Goal: Navigation & Orientation: Find specific page/section

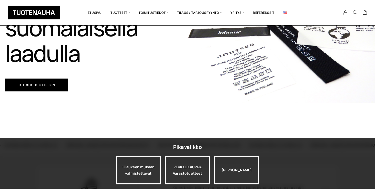
scroll to position [128, 0]
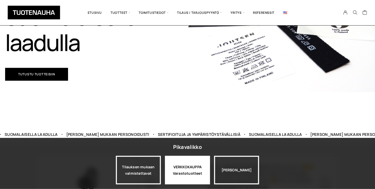
click at [184, 171] on div "VERKKOKAUPPA Varastotuotteet" at bounding box center [187, 170] width 45 height 29
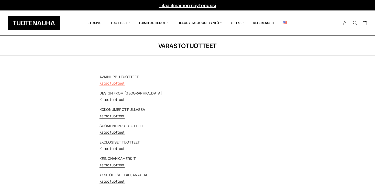
click at [108, 82] on link "Katso tuotteet" at bounding box center [112, 83] width 25 height 5
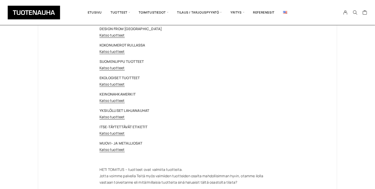
scroll to position [77, 0]
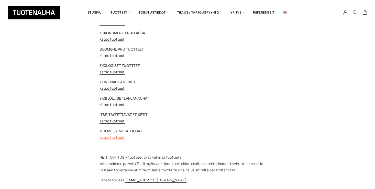
click at [111, 137] on link "Katso tuotteet" at bounding box center [112, 137] width 25 height 5
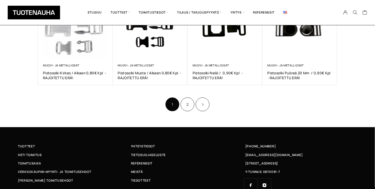
scroll to position [358, 0]
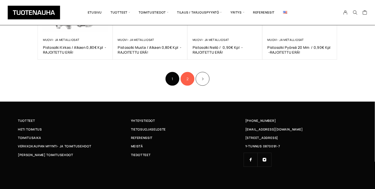
click at [187, 80] on link "2" at bounding box center [188, 79] width 14 height 14
